Goal: Check status: Check status

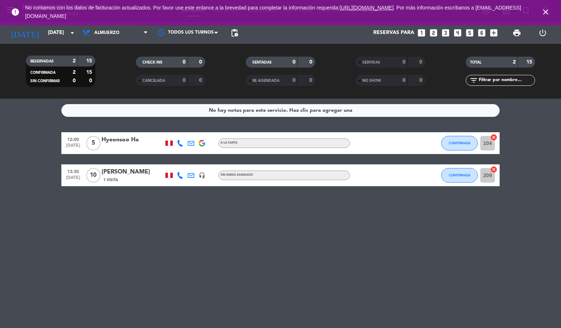
click at [543, 11] on icon "close" at bounding box center [546, 12] width 9 height 9
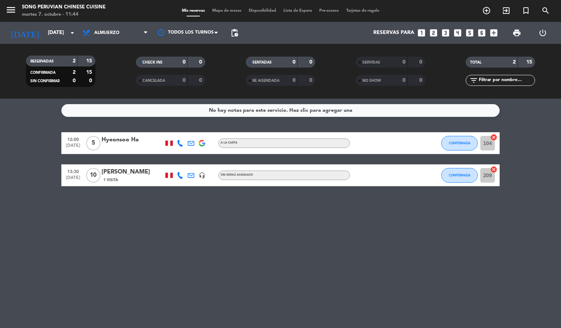
click at [516, 176] on bookings-row "12:00 [DATE] 5 Hyeonsoo Ha A la carta CONFIRMADA 104 cancel 13:30 [DATE] [PERSO…" at bounding box center [280, 159] width 561 height 54
click at [180, 143] on icon at bounding box center [180, 143] width 7 height 7
click at [192, 144] on icon at bounding box center [191, 143] width 7 height 7
click at [200, 144] on img at bounding box center [202, 143] width 7 height 7
click at [204, 175] on icon "headset_mic" at bounding box center [202, 175] width 7 height 7
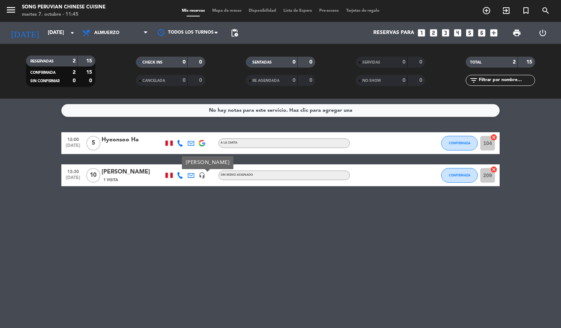
click at [139, 141] on div "Hyeonsoo Ha" at bounding box center [133, 140] width 62 height 10
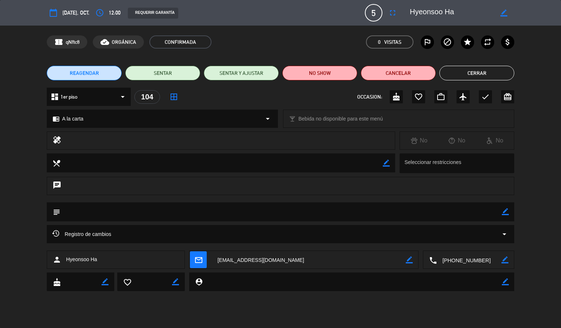
click at [485, 71] on button "Cerrar" at bounding box center [477, 73] width 75 height 15
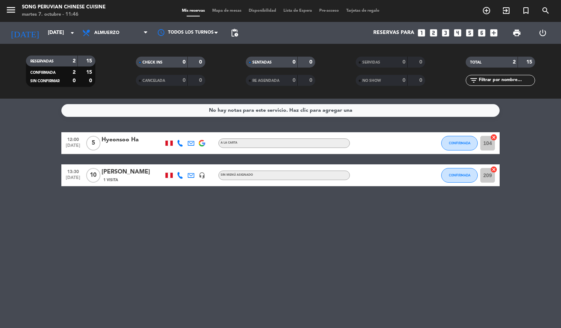
click at [554, 179] on bookings-row "12:00 [DATE] 5 Hyeonsoo Ha A la carta CONFIRMADA 104 cancel 13:30 [DATE] [PERSO…" at bounding box center [280, 159] width 561 height 54
click at [510, 159] on bookings-row "12:00 [DATE] 5 Hyeonsoo Ha A la carta CONFIRMADA 104 cancel 13:30 [DATE] [PERSO…" at bounding box center [280, 159] width 561 height 54
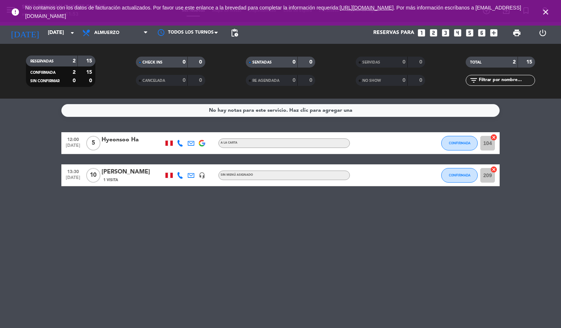
click at [542, 10] on icon "close" at bounding box center [546, 12] width 9 height 9
